Goal: Find specific page/section

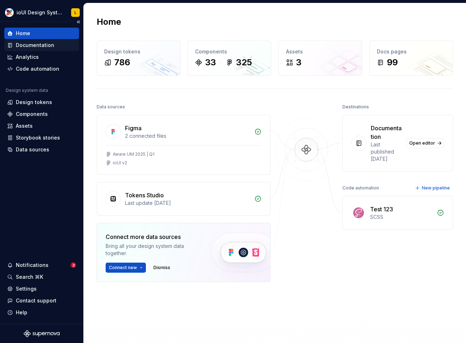
click at [34, 48] on div "Documentation" at bounding box center [35, 45] width 38 height 7
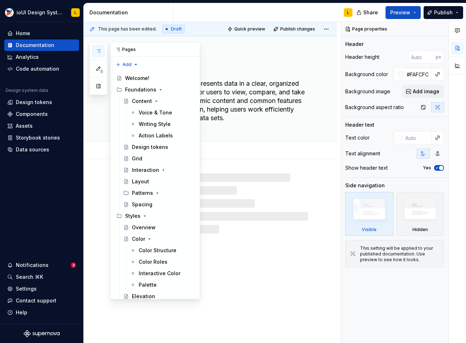
click at [98, 50] on icon "button" at bounding box center [99, 51] width 6 height 6
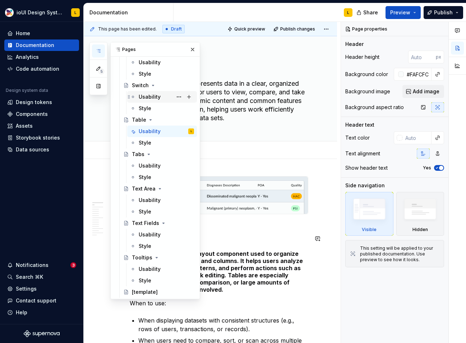
scroll to position [1223, 0]
type textarea "*"
